Goal: Task Accomplishment & Management: Manage account settings

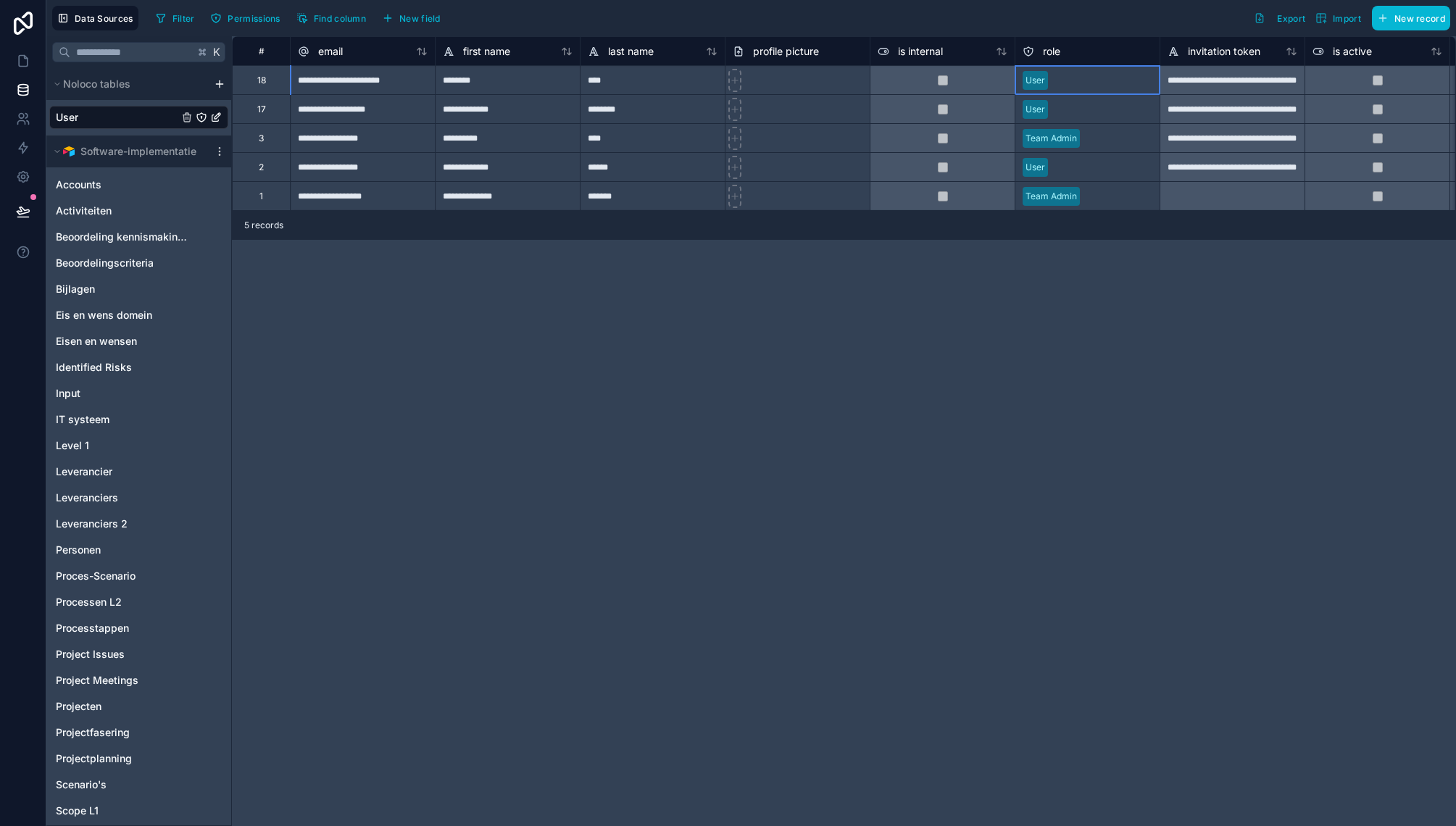
click at [1080, 81] on div "User" at bounding box center [1087, 81] width 144 height 22
click at [1032, 84] on div "User" at bounding box center [1035, 80] width 20 height 13
click at [1039, 76] on div "User" at bounding box center [1035, 80] width 20 height 13
click at [878, 577] on div "**********" at bounding box center [844, 431] width 1224 height 790
click at [1046, 176] on div "User" at bounding box center [1087, 175] width 144 height 29
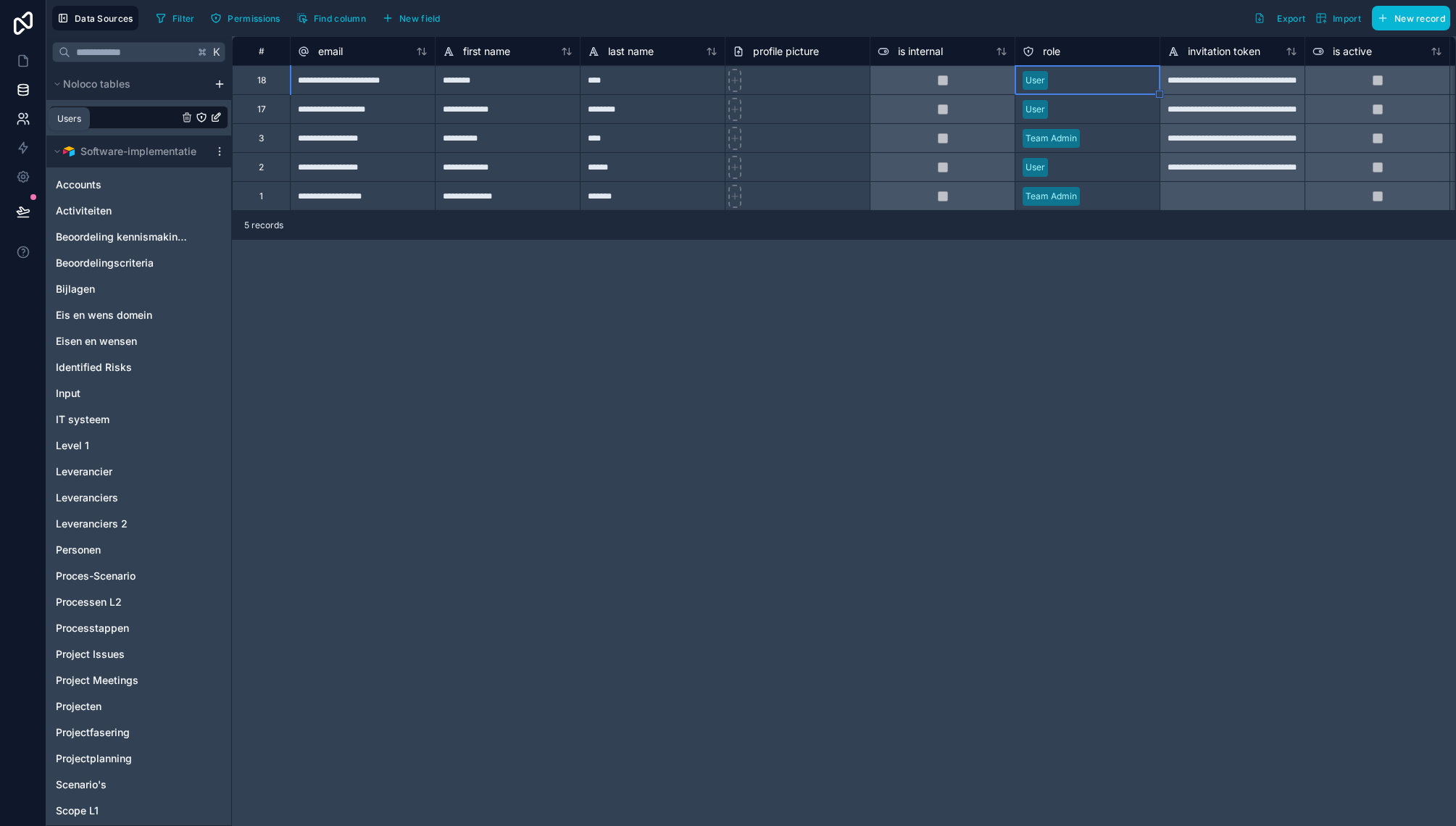
click at [20, 121] on icon at bounding box center [23, 119] width 15 height 15
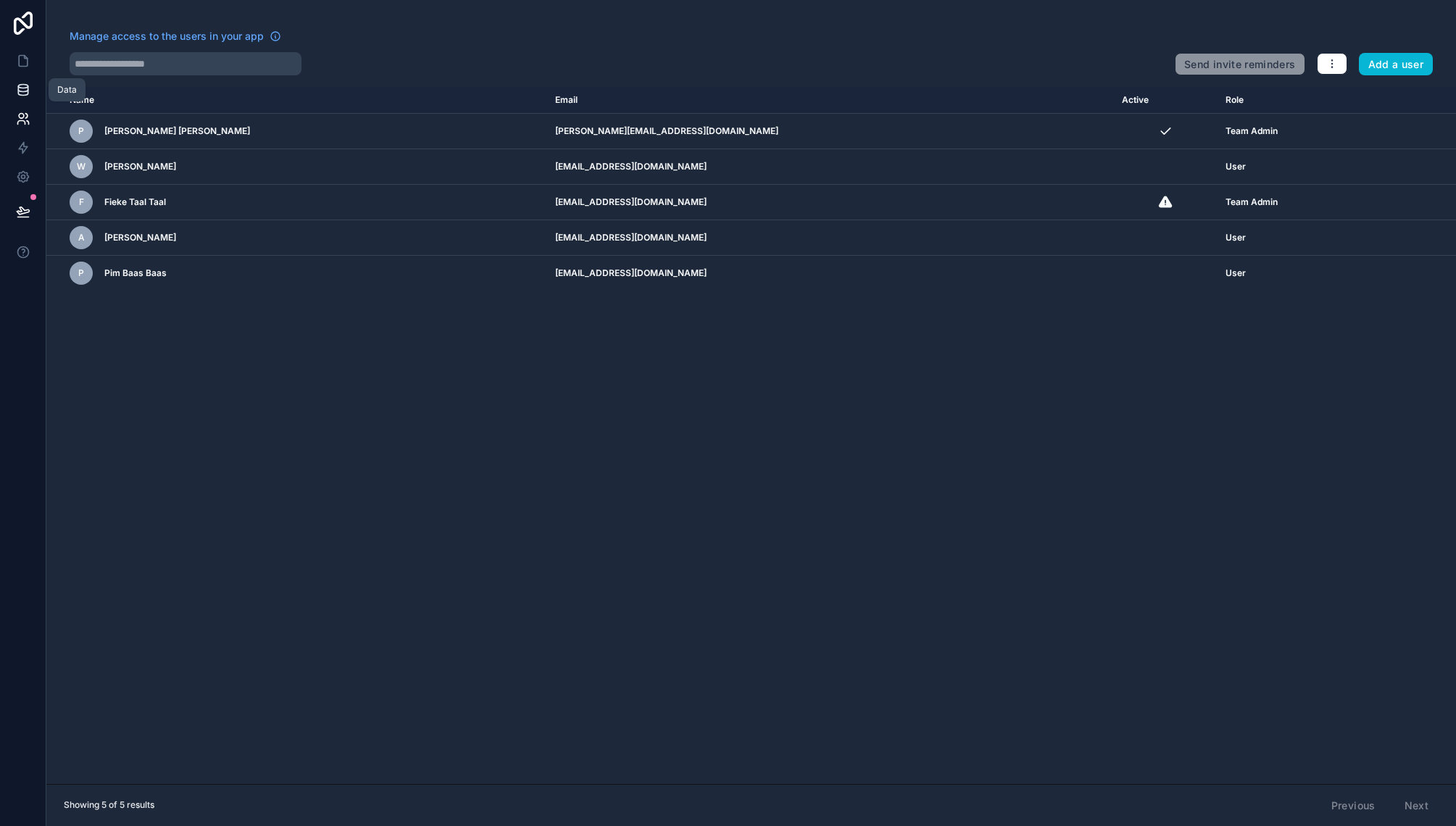
click at [23, 101] on link at bounding box center [23, 89] width 45 height 29
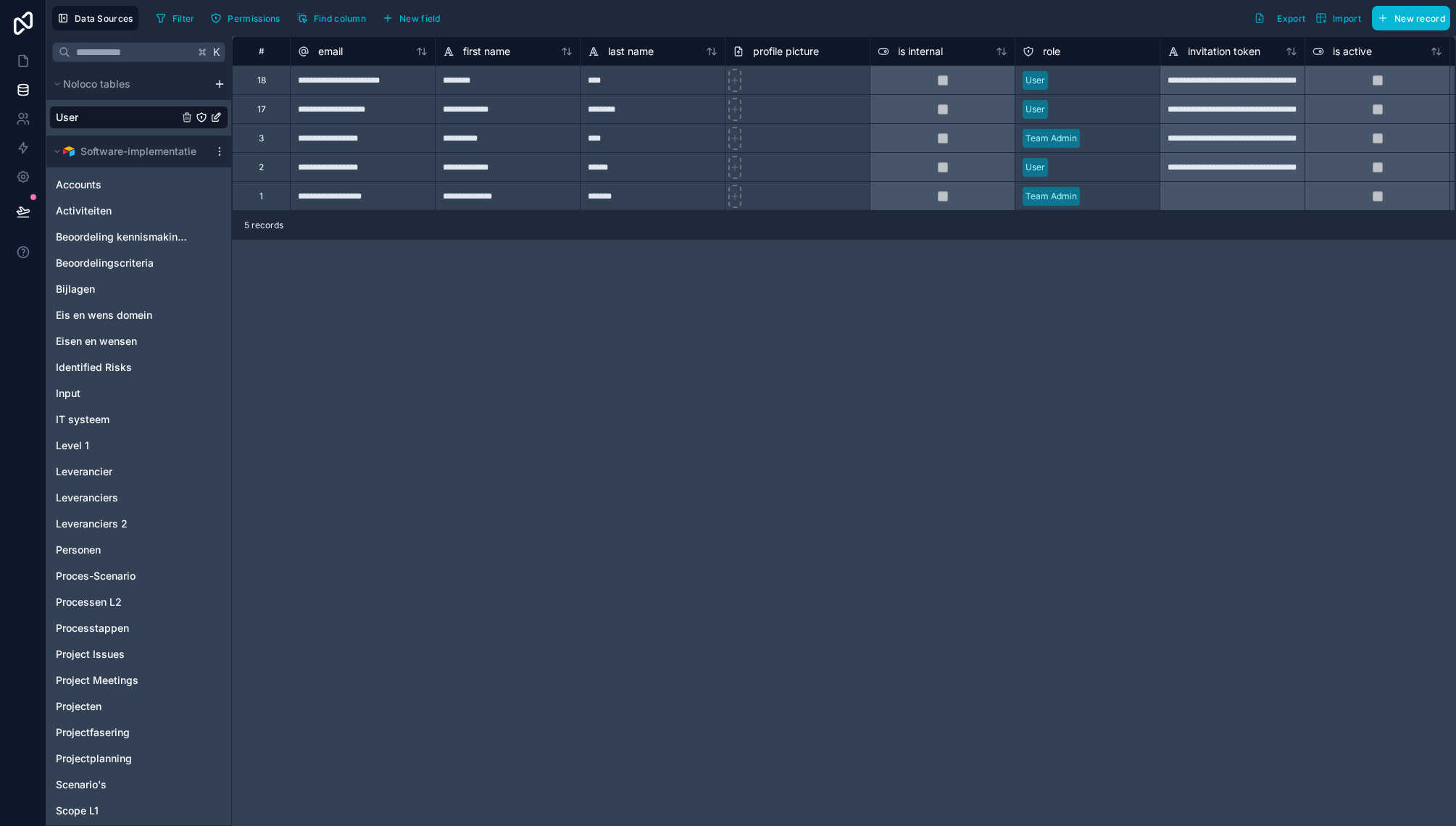
click at [213, 118] on icon "User" at bounding box center [215, 117] width 12 height 12
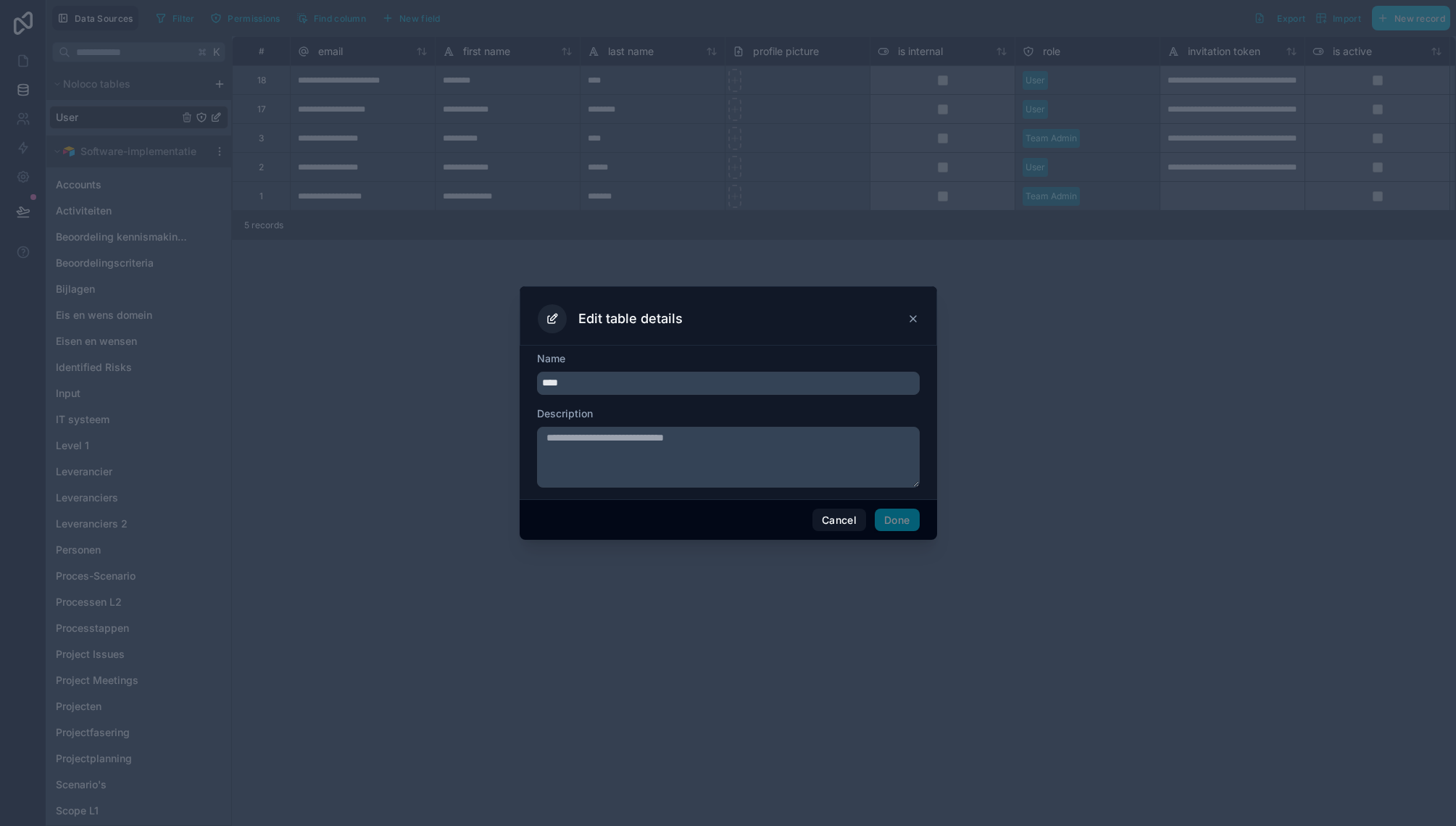
click at [917, 320] on icon at bounding box center [913, 319] width 12 height 12
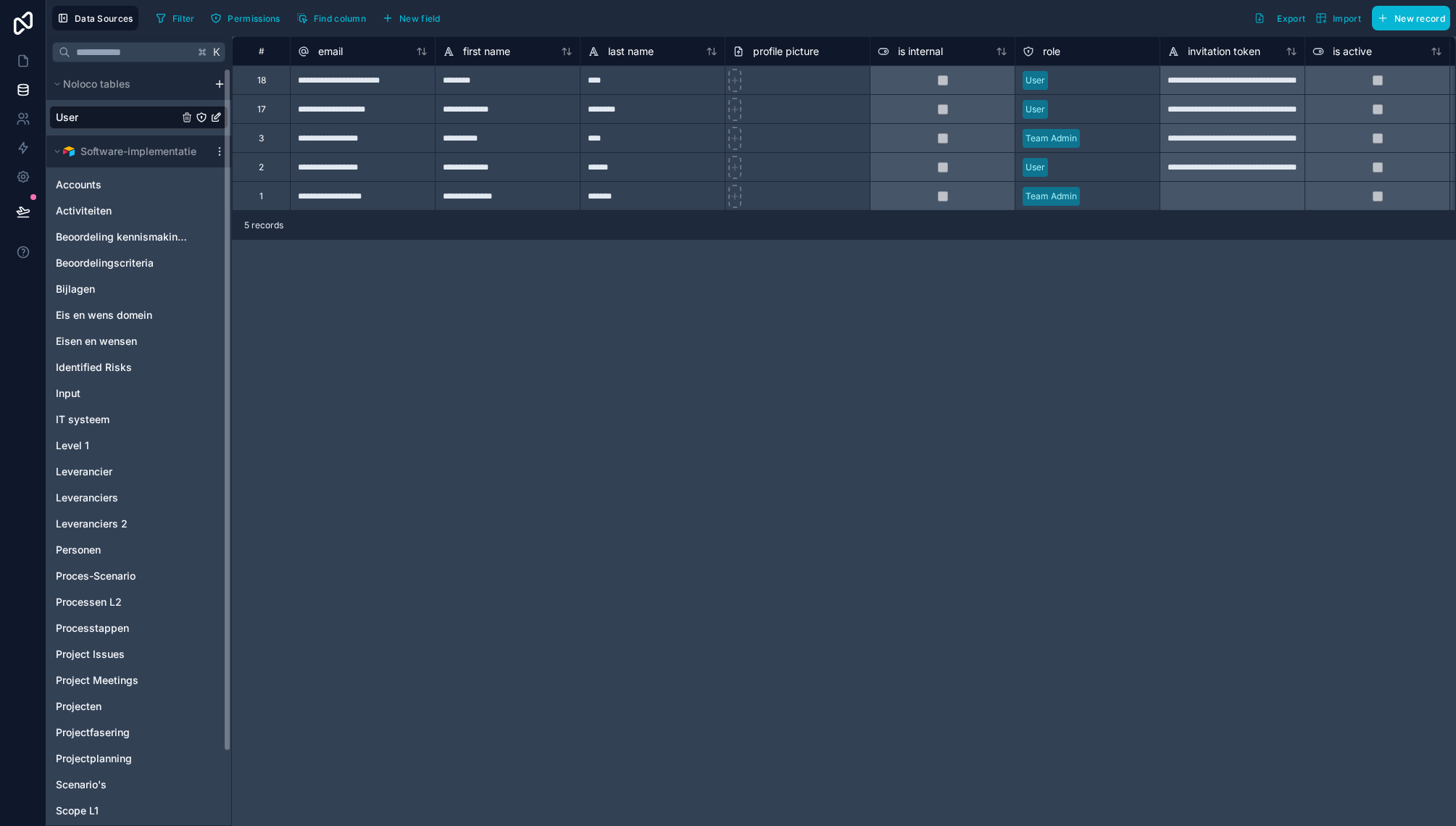
click at [201, 121] on icon "User" at bounding box center [201, 117] width 9 height 9
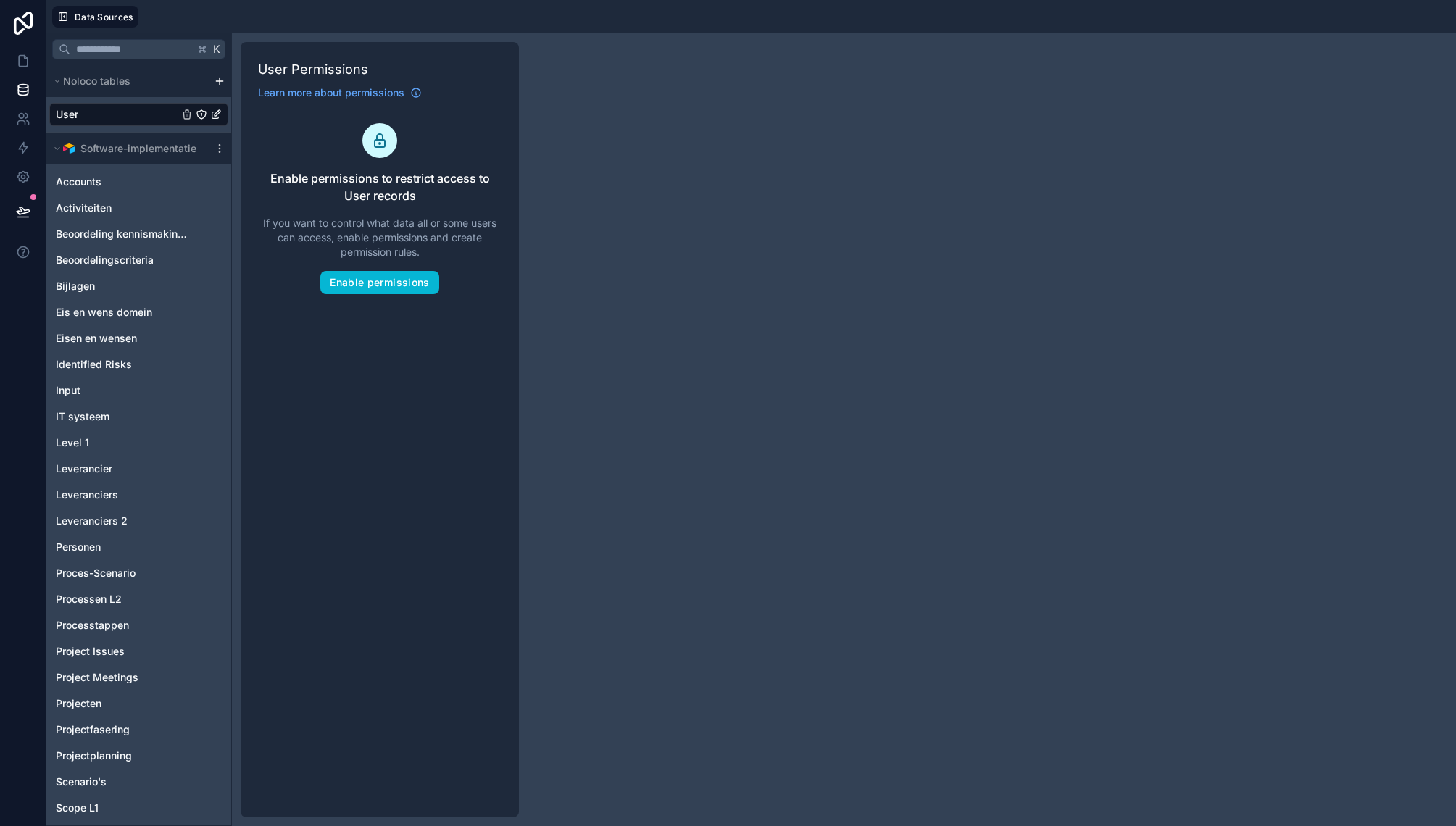
click at [203, 112] on icon "User" at bounding box center [201, 114] width 9 height 9
click at [17, 117] on icon at bounding box center [23, 119] width 15 height 15
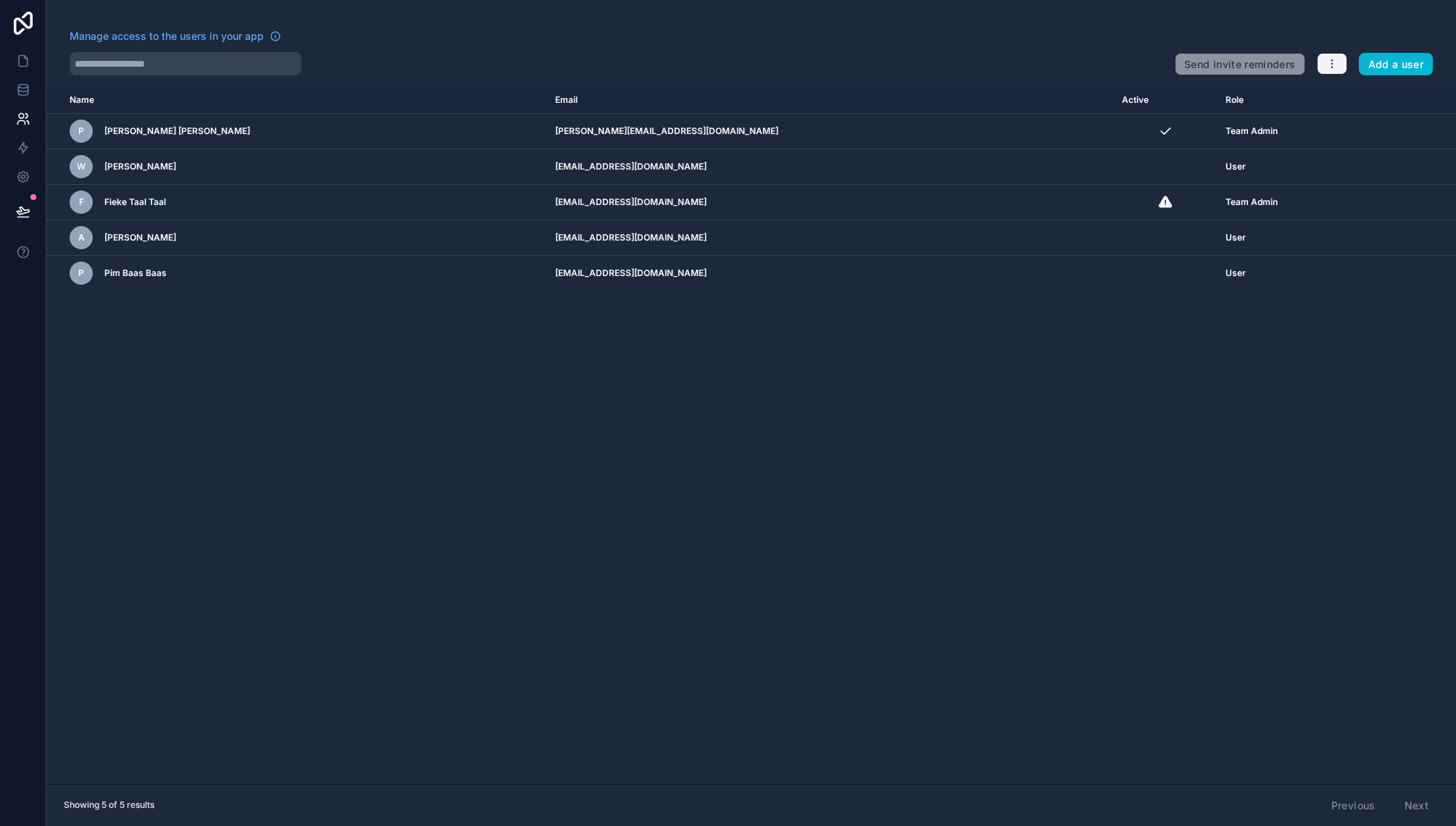
click at [1332, 64] on icon "button" at bounding box center [1331, 63] width 1 height 1
click at [1356, 103] on link "Manage roles" at bounding box center [1367, 99] width 102 height 23
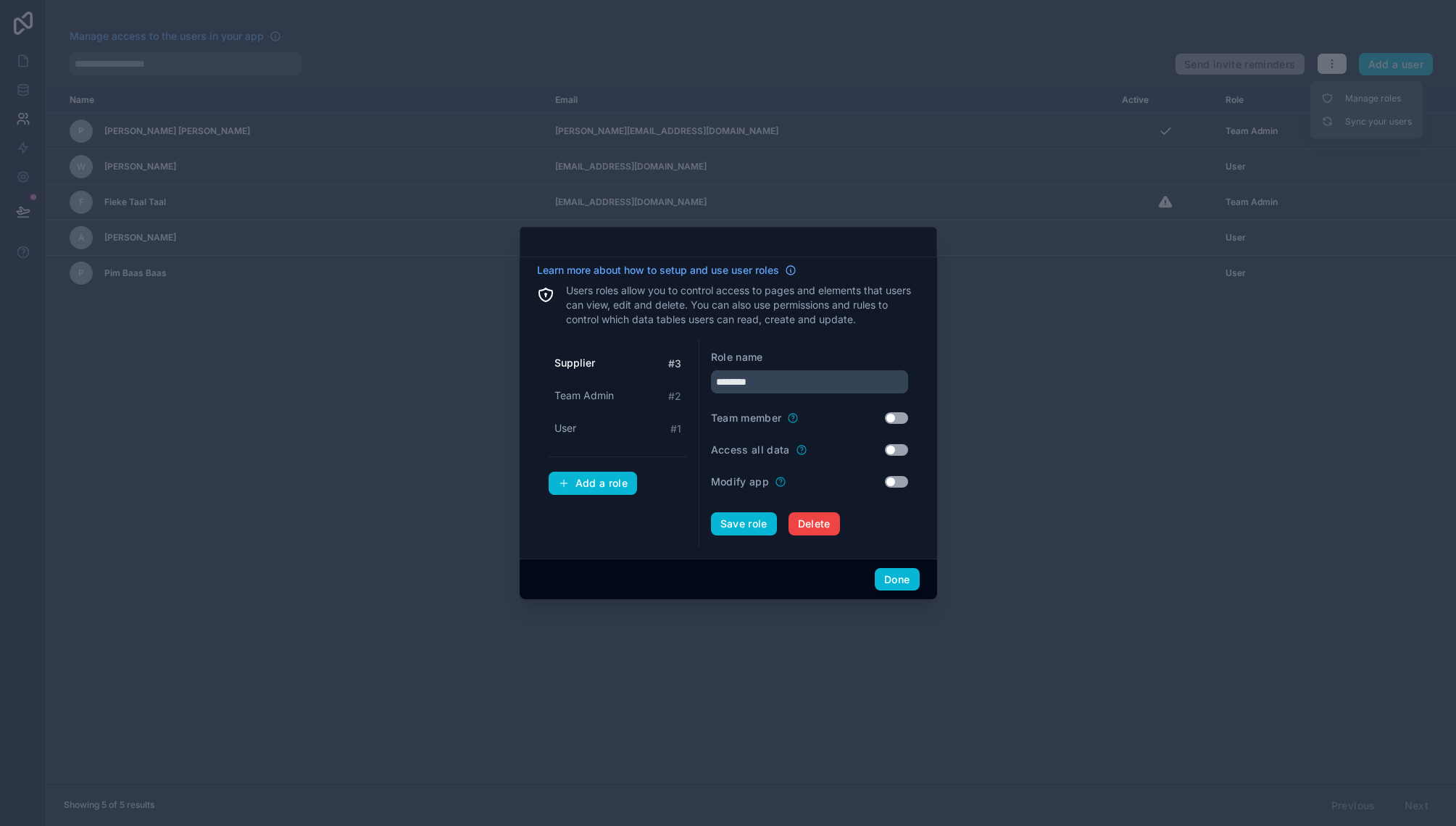
click at [587, 406] on div "Team Admin # 2" at bounding box center [618, 396] width 139 height 27
click at [576, 428] on span "User" at bounding box center [565, 428] width 22 height 15
click at [585, 401] on span "Team Admin" at bounding box center [584, 395] width 60 height 15
click at [572, 430] on span "User" at bounding box center [565, 428] width 22 height 15
click at [573, 362] on span "Supplier" at bounding box center [574, 363] width 39 height 15
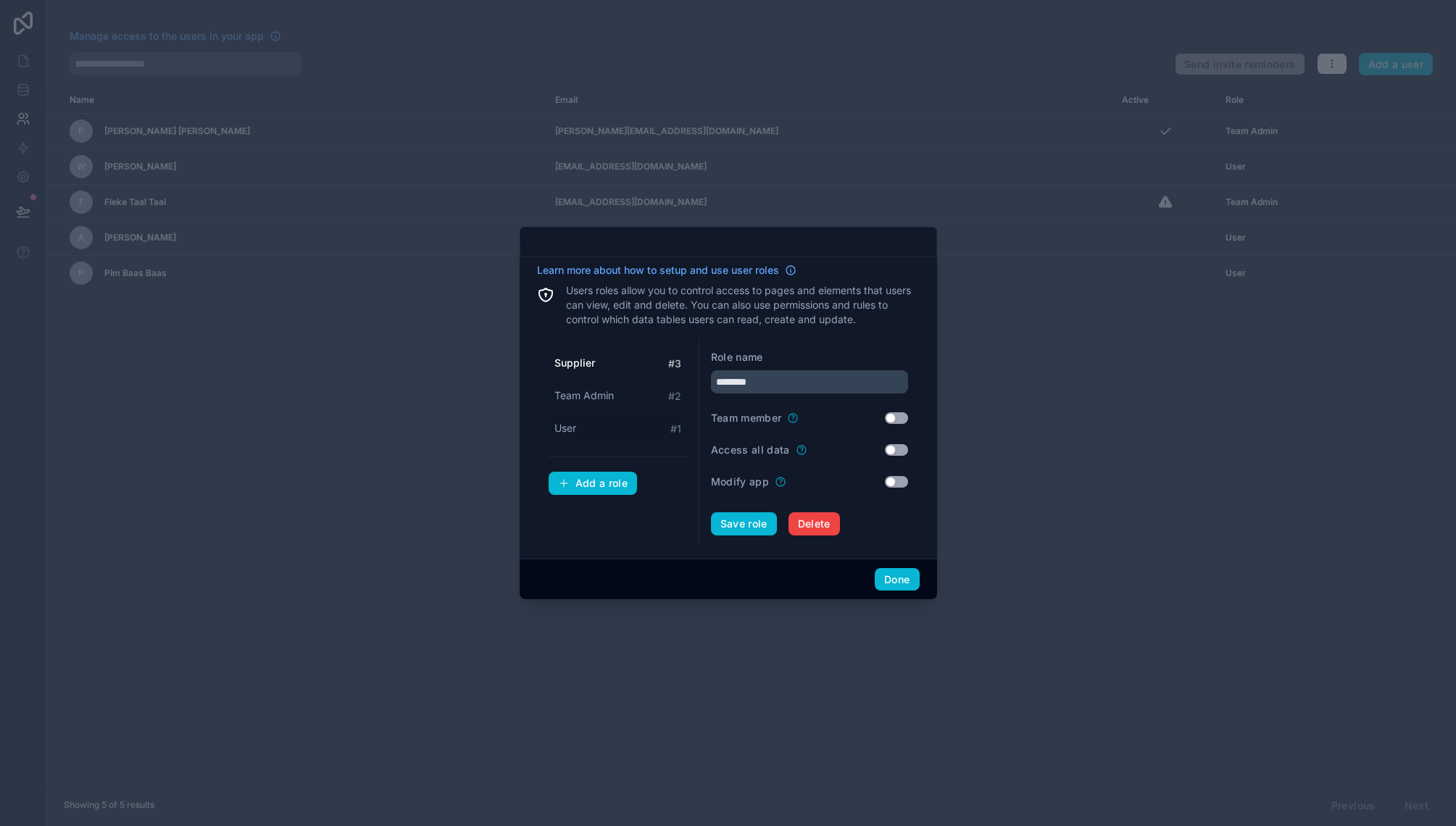
click at [573, 440] on div "User # 1" at bounding box center [618, 428] width 139 height 27
type input "****"
click at [900, 579] on button "Done" at bounding box center [897, 580] width 44 height 23
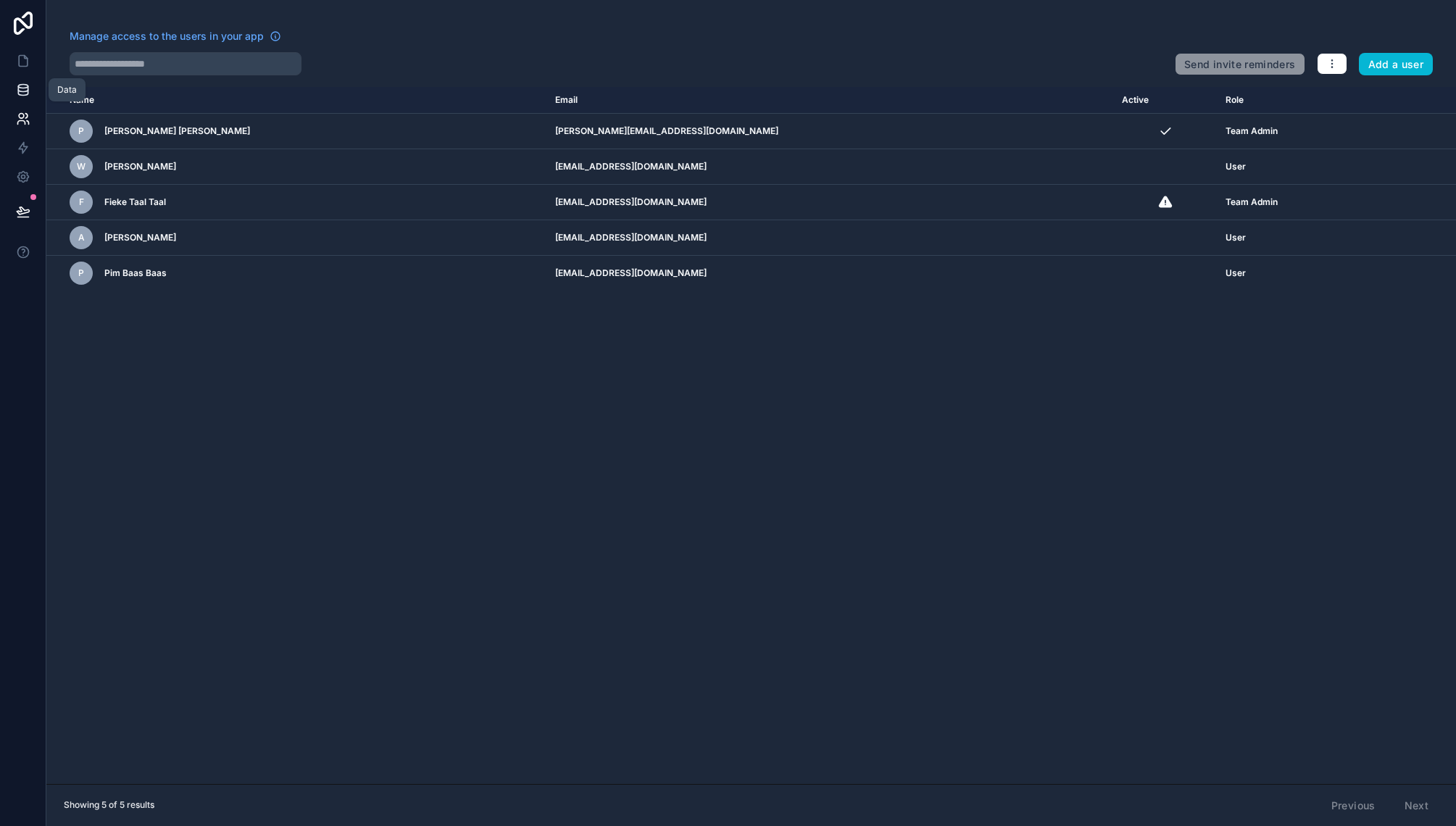
click at [22, 87] on icon at bounding box center [23, 89] width 15 height 15
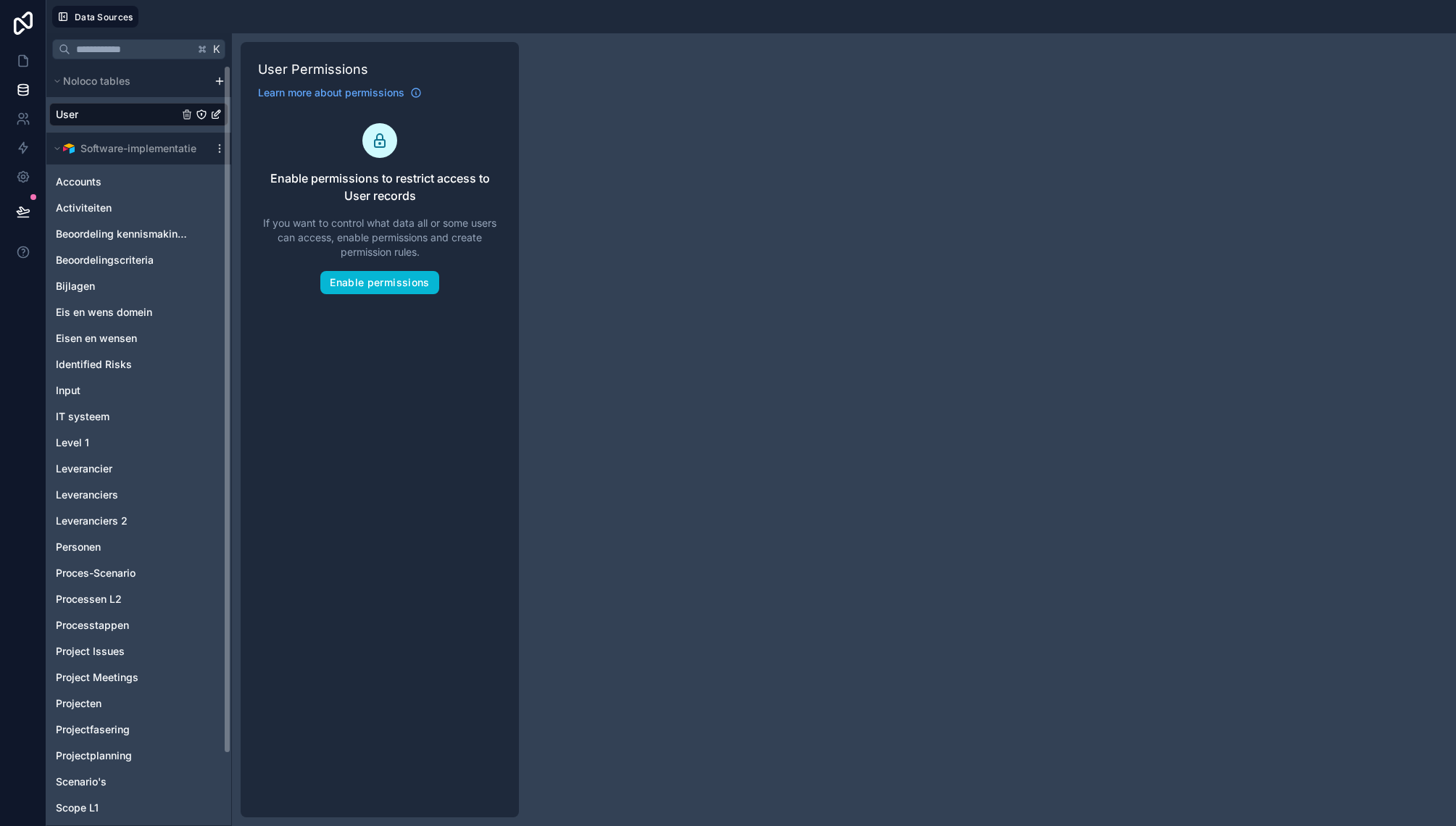
click at [121, 112] on div "User" at bounding box center [139, 114] width 179 height 23
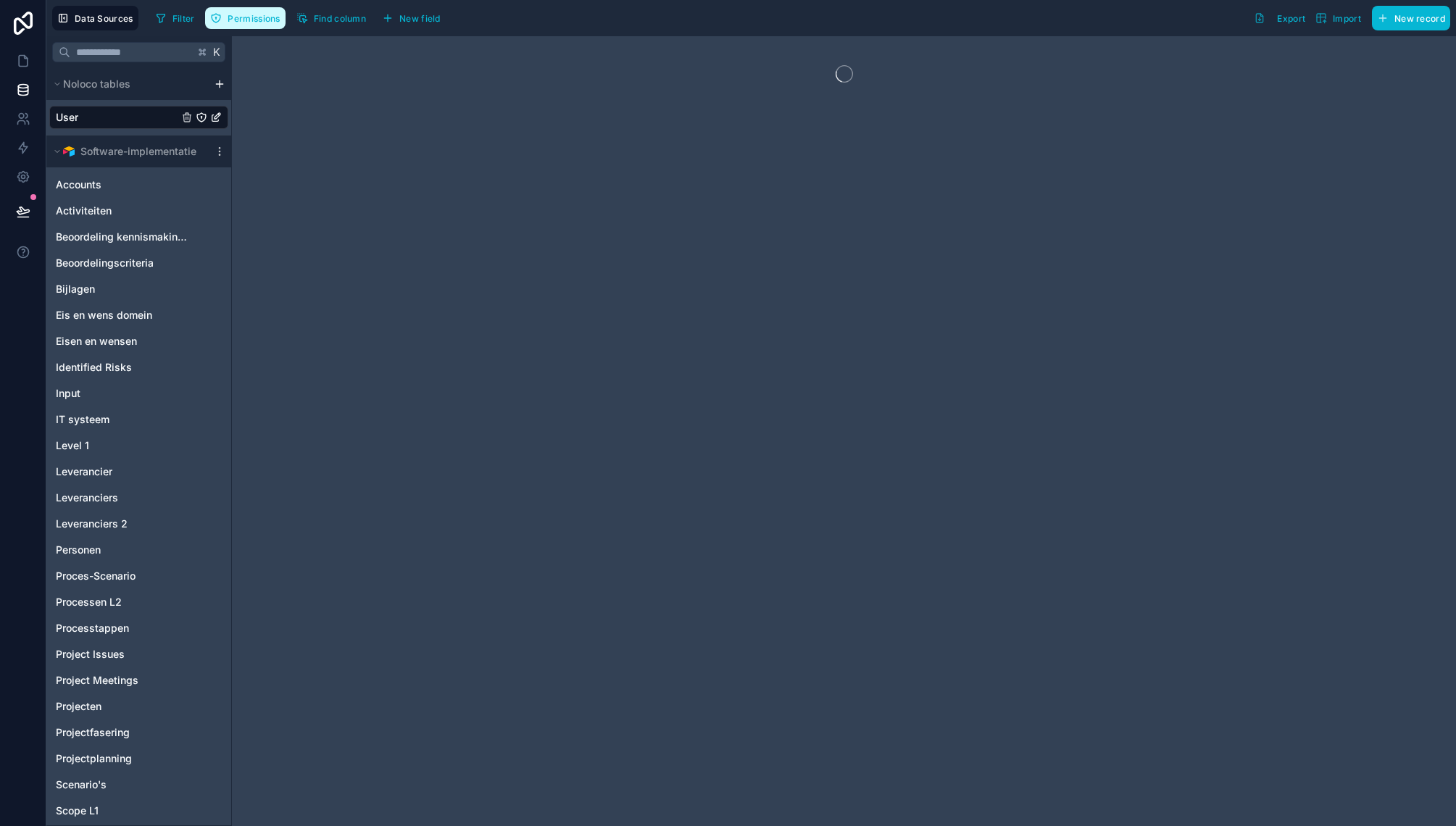
click at [233, 18] on span "Permissions" at bounding box center [254, 19] width 52 height 11
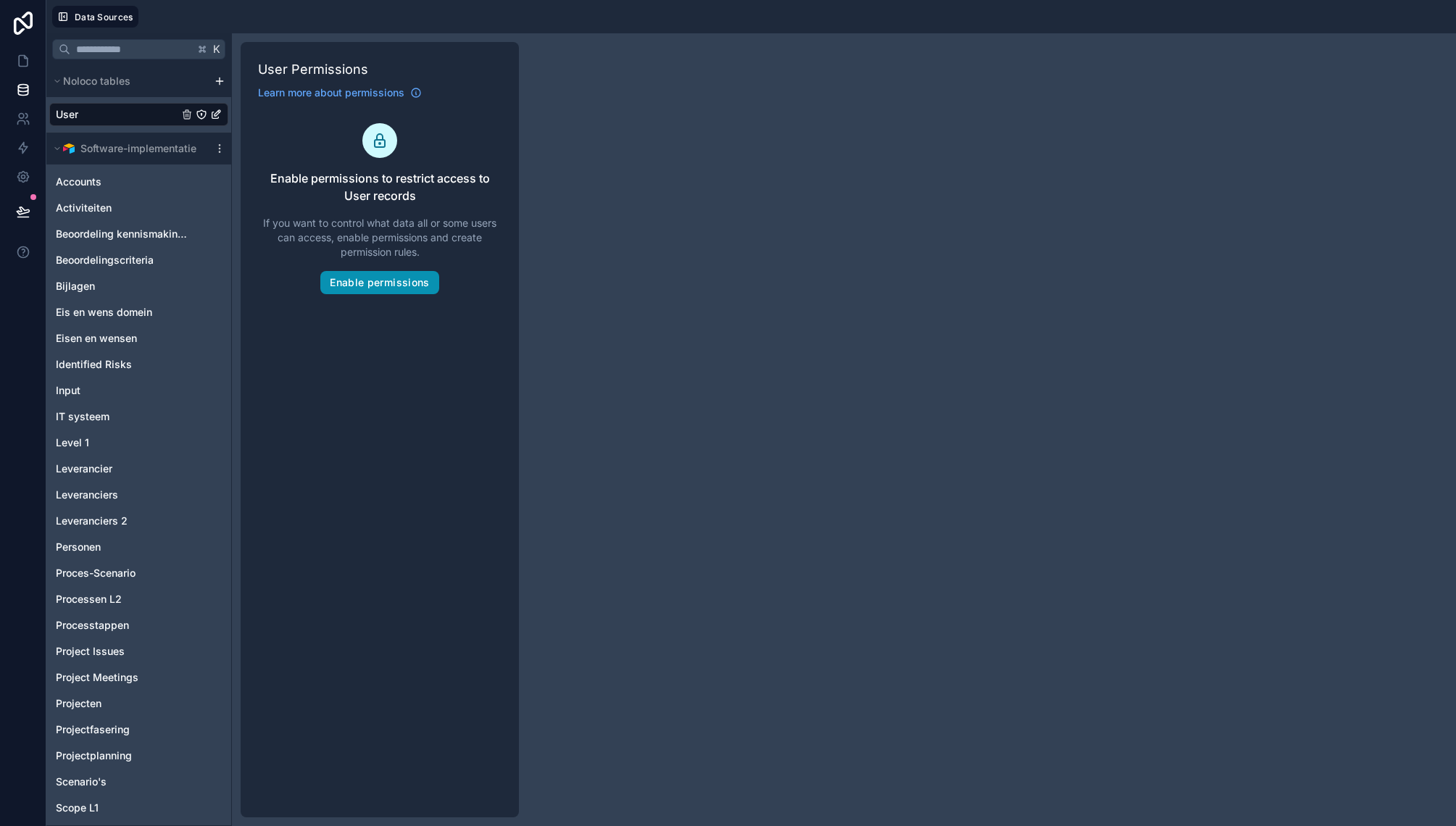
click at [382, 283] on button "Enable permissions" at bounding box center [379, 283] width 118 height 23
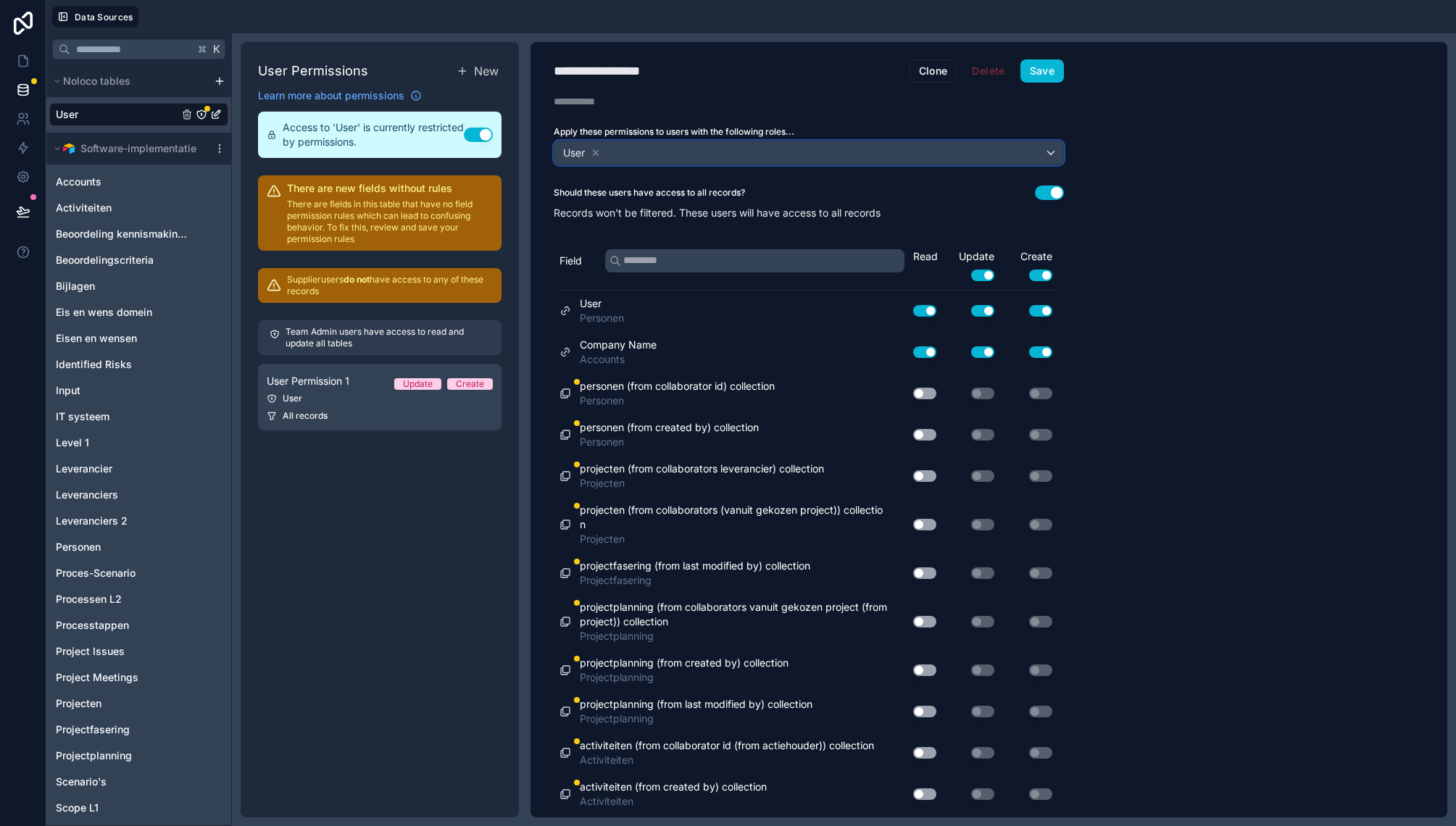
click at [718, 150] on div "User" at bounding box center [809, 153] width 509 height 23
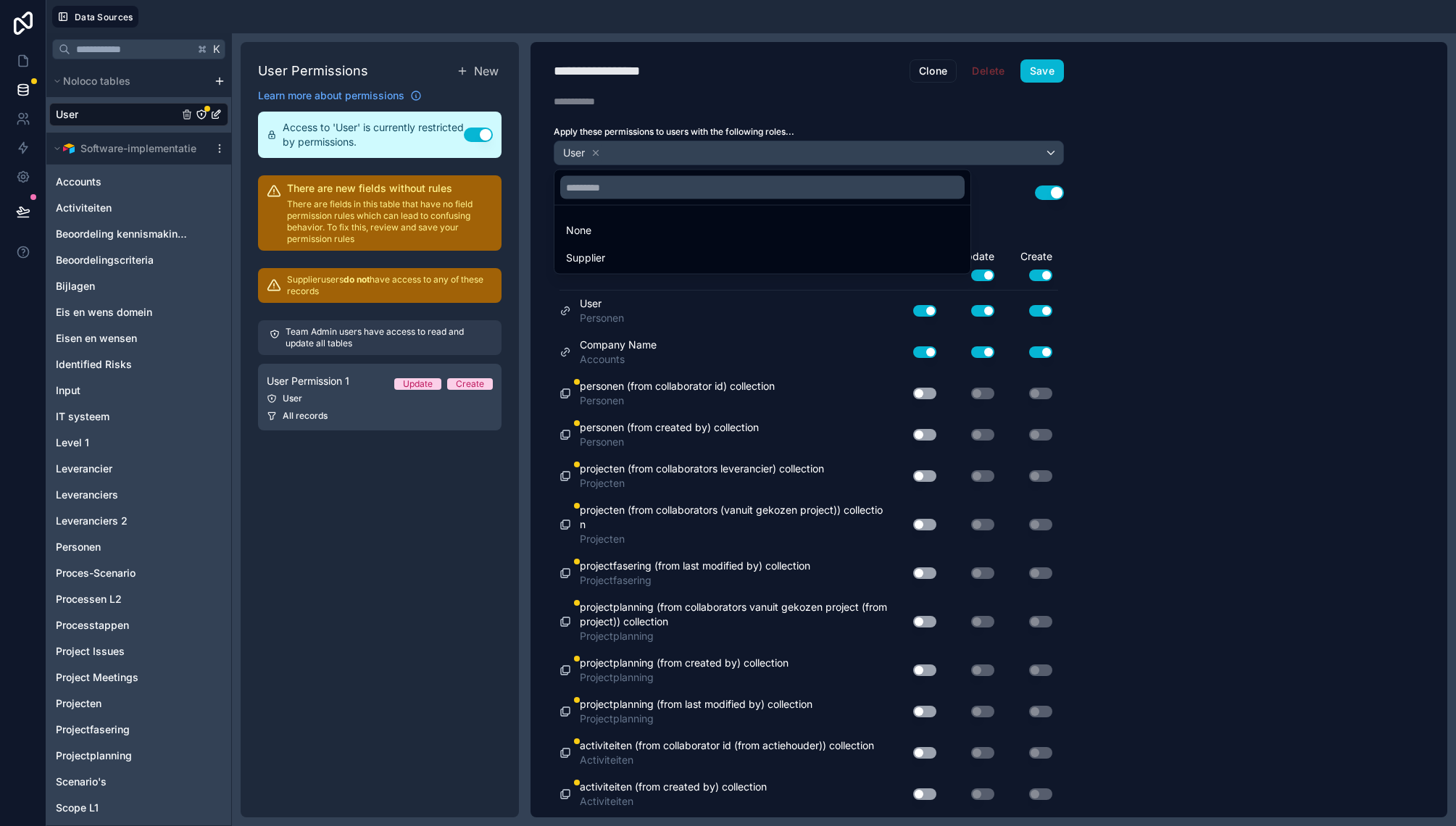
click at [718, 150] on div at bounding box center [728, 413] width 1456 height 826
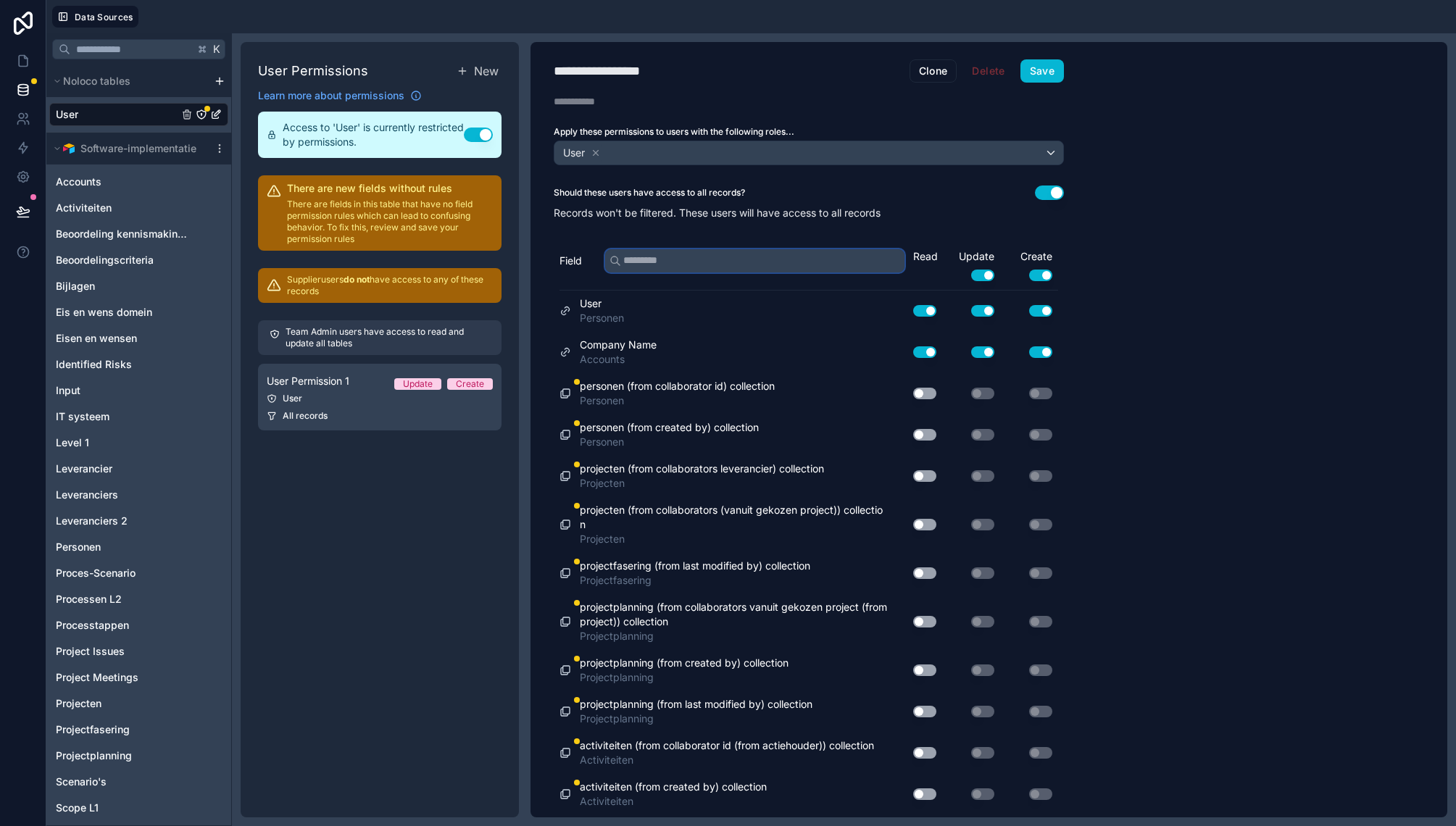
click at [664, 264] on input "text" at bounding box center [755, 261] width 299 height 23
click at [617, 363] on span "Accounts" at bounding box center [618, 359] width 77 height 15
click at [589, 349] on span "Company Name" at bounding box center [618, 344] width 77 height 15
click at [598, 359] on span "Accounts" at bounding box center [618, 359] width 77 height 15
click at [564, 352] on icon at bounding box center [565, 352] width 12 height 17
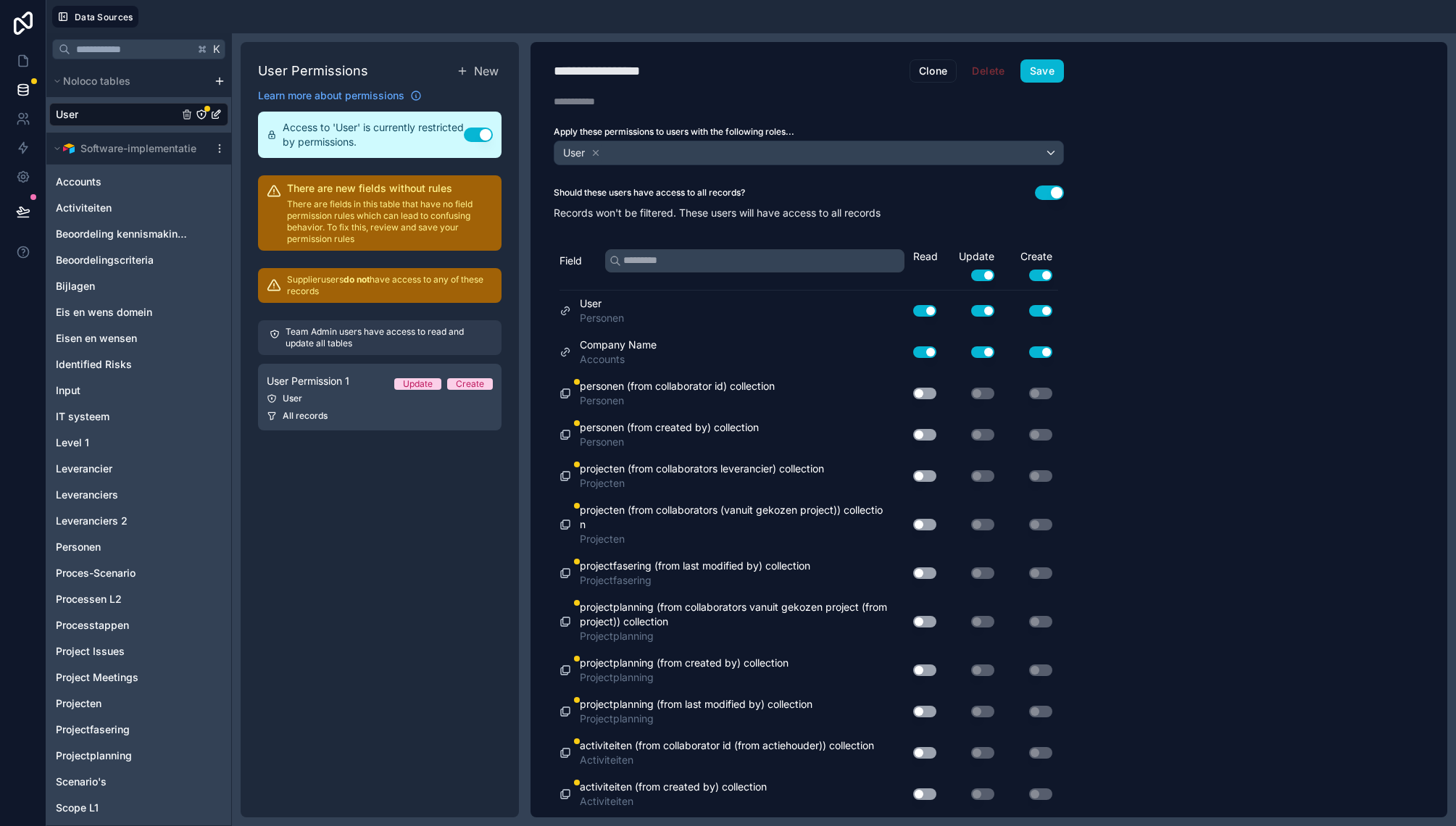
click at [647, 351] on span "Company Name" at bounding box center [618, 344] width 77 height 15
click at [359, 381] on div "User Permission 1 Update Create" at bounding box center [380, 381] width 226 height 17
click at [364, 395] on div "User" at bounding box center [380, 399] width 226 height 12
click at [310, 414] on span "All records" at bounding box center [305, 416] width 45 height 12
